Goal: Transaction & Acquisition: Subscribe to service/newsletter

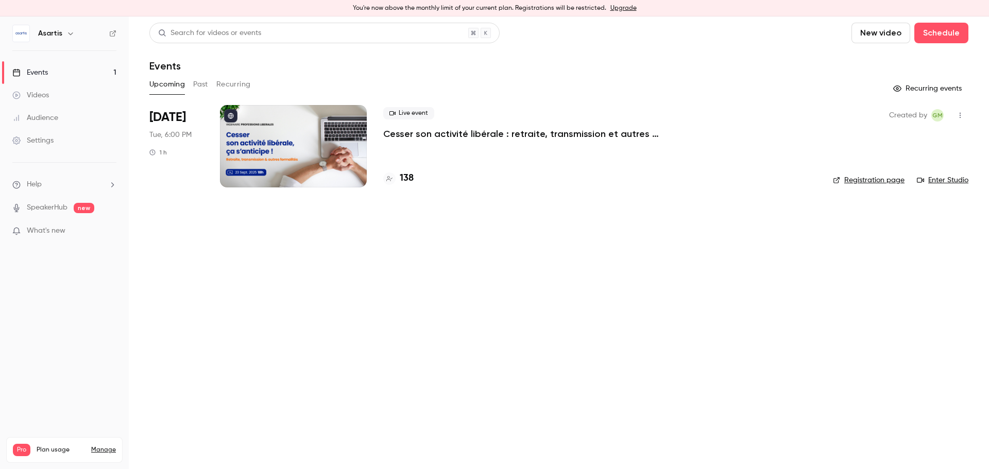
click at [43, 140] on div "Settings" at bounding box center [32, 140] width 41 height 10
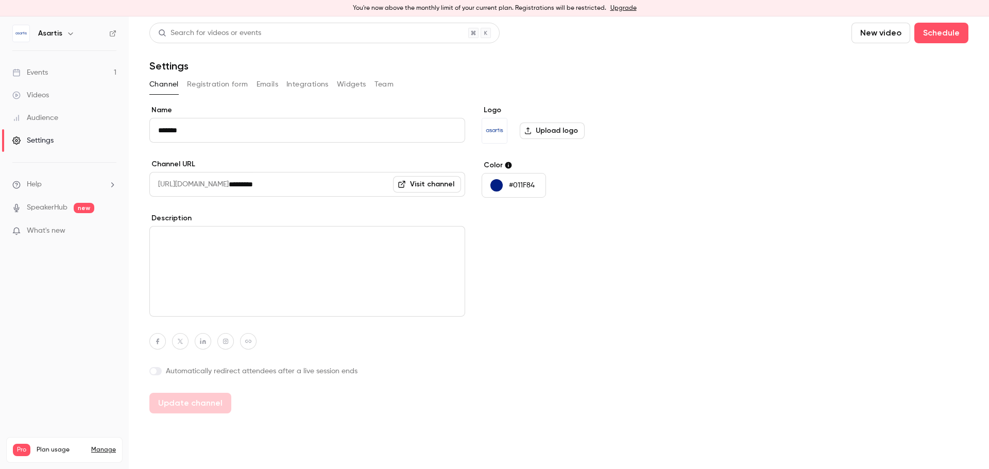
click at [64, 24] on nav "Asartis Events 1 Videos Audience Settings Help SpeakerHub new What's new Pro Pl…" at bounding box center [64, 242] width 129 height 453
click at [66, 30] on icon "button" at bounding box center [70, 33] width 8 height 8
click at [65, 117] on link "Billing Pro" at bounding box center [86, 111] width 154 height 29
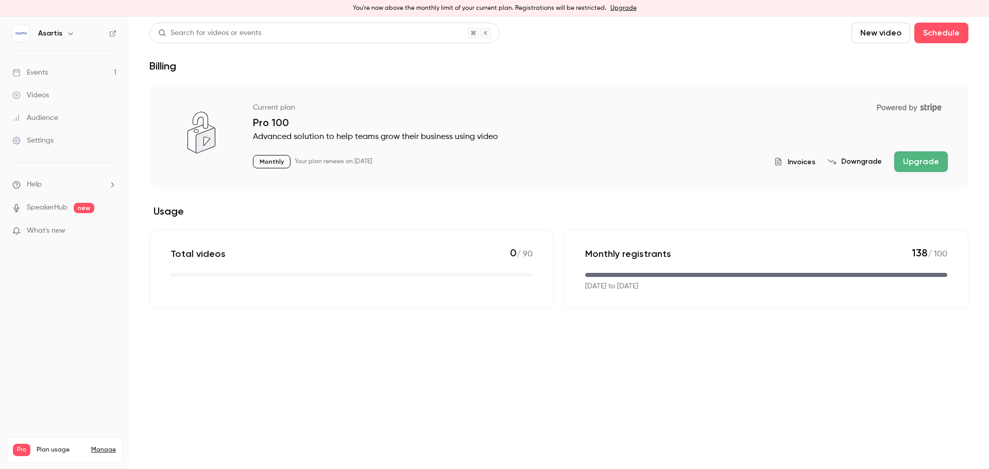
click at [939, 163] on button "Upgrade" at bounding box center [921, 161] width 54 height 21
